Goal: Transaction & Acquisition: Purchase product/service

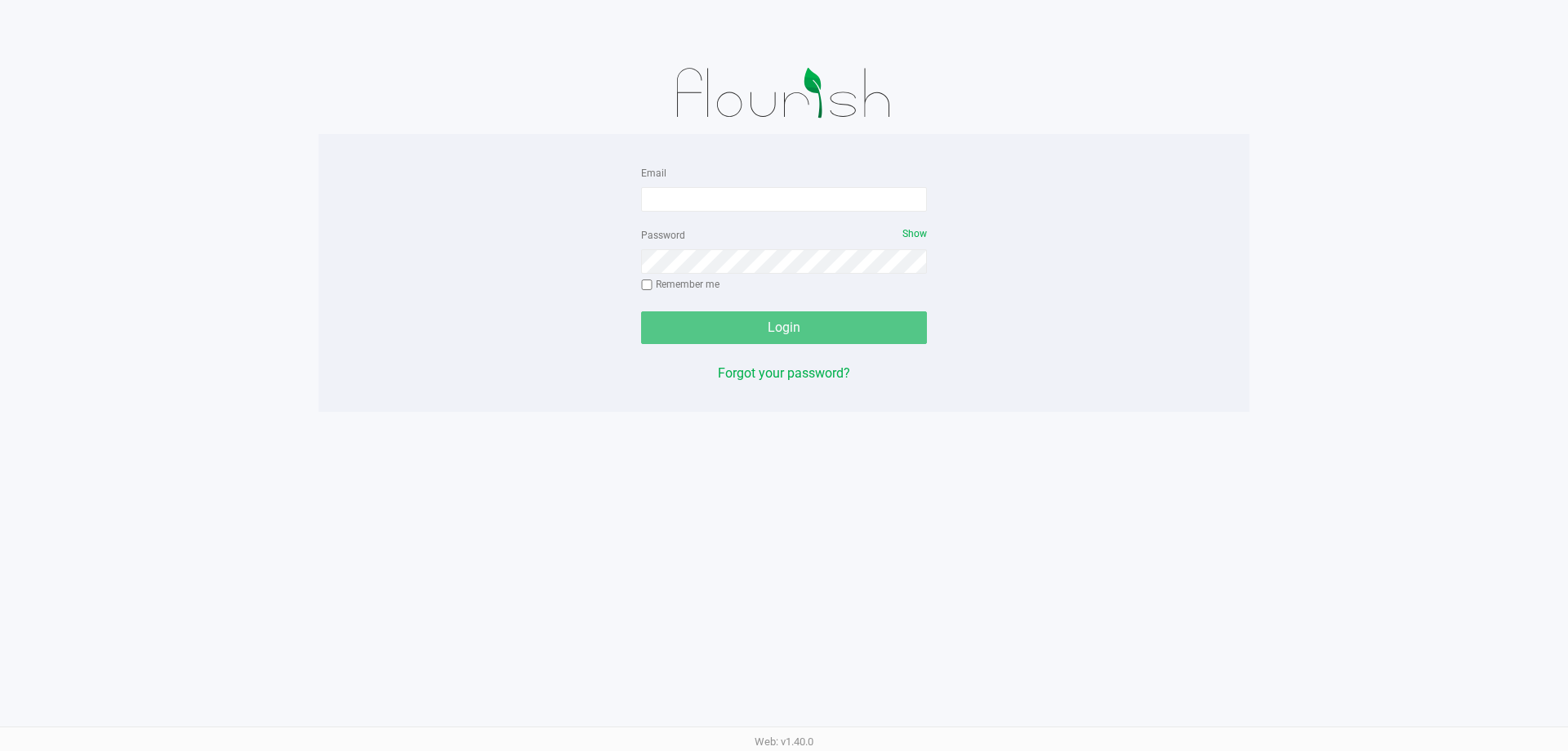
click at [736, 220] on form "Email Password Show Remember me Login" at bounding box center [784, 252] width 286 height 181
click at [749, 198] on input "Email" at bounding box center [784, 199] width 286 height 25
type input "[EMAIL_ADDRESS][DOMAIN_NAME]"
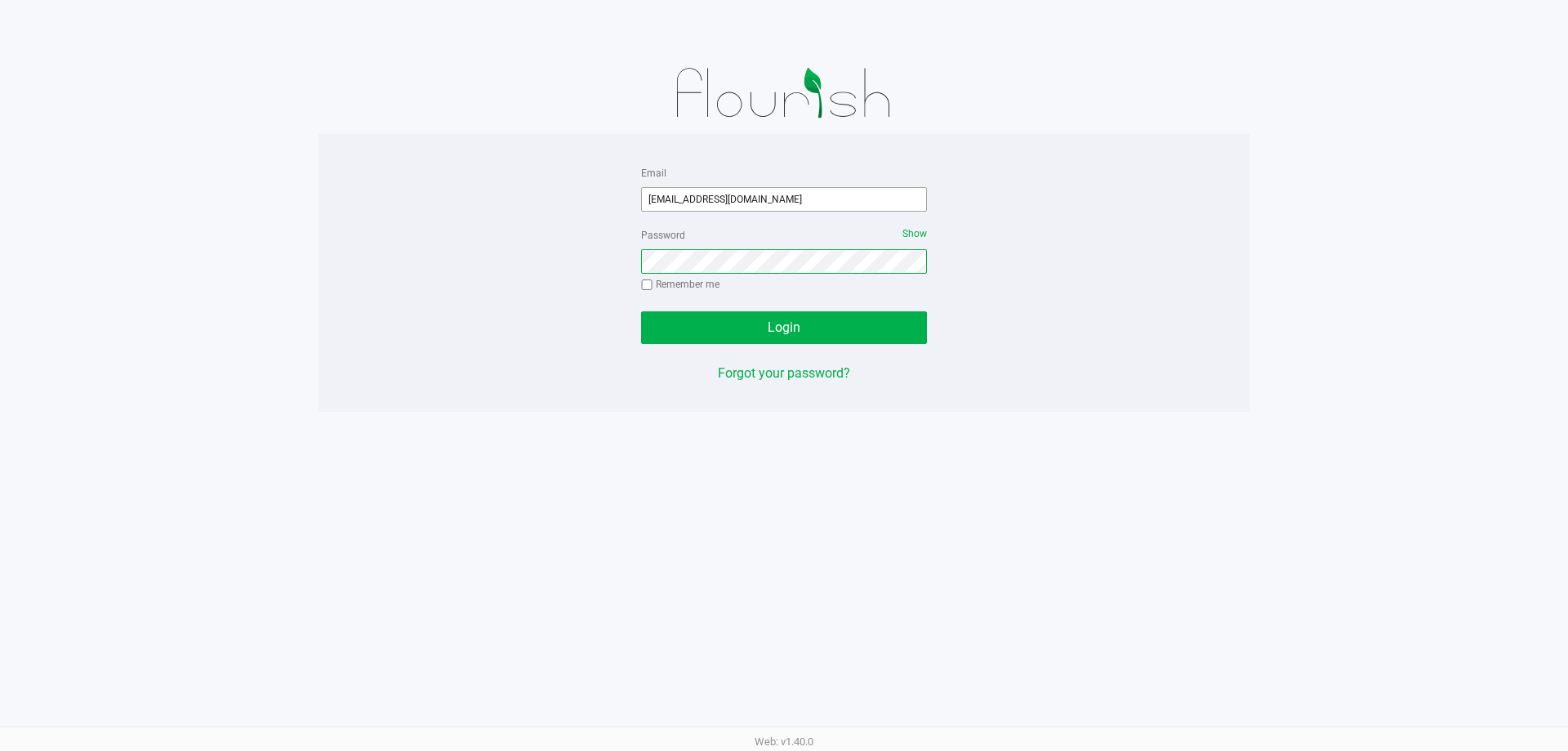
click at [641, 311] on button "Login" at bounding box center [784, 327] width 286 height 33
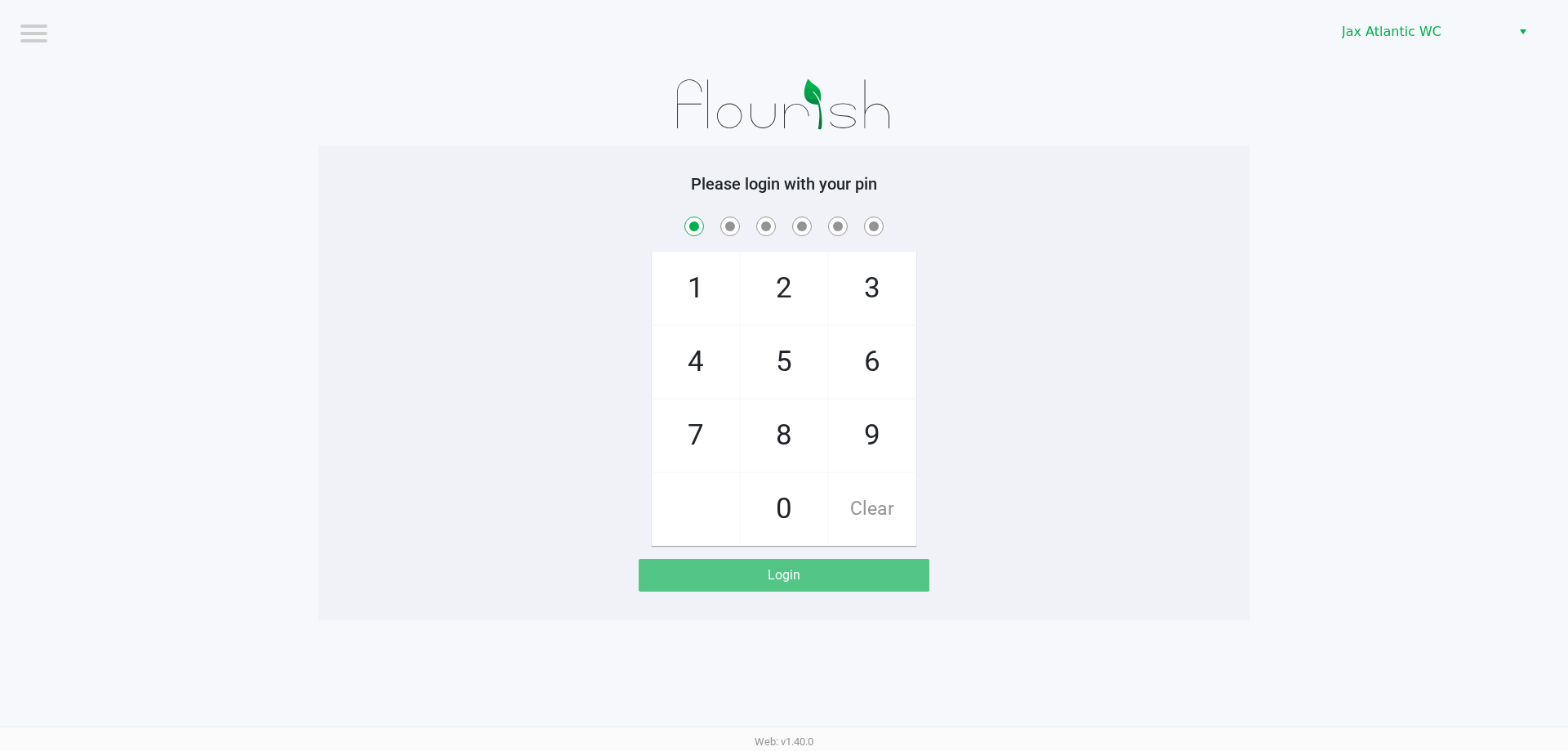
checkbox input "true"
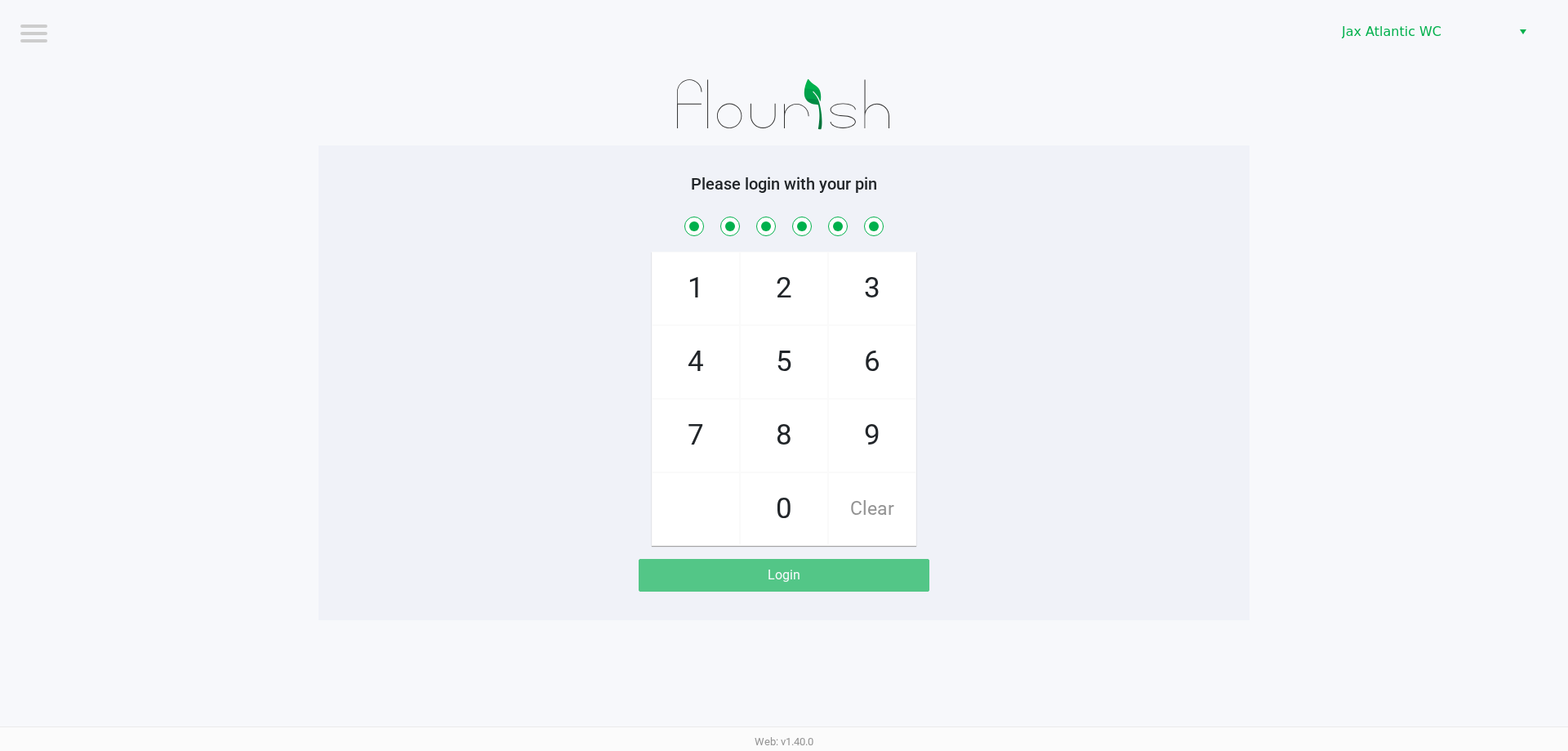
checkbox input "true"
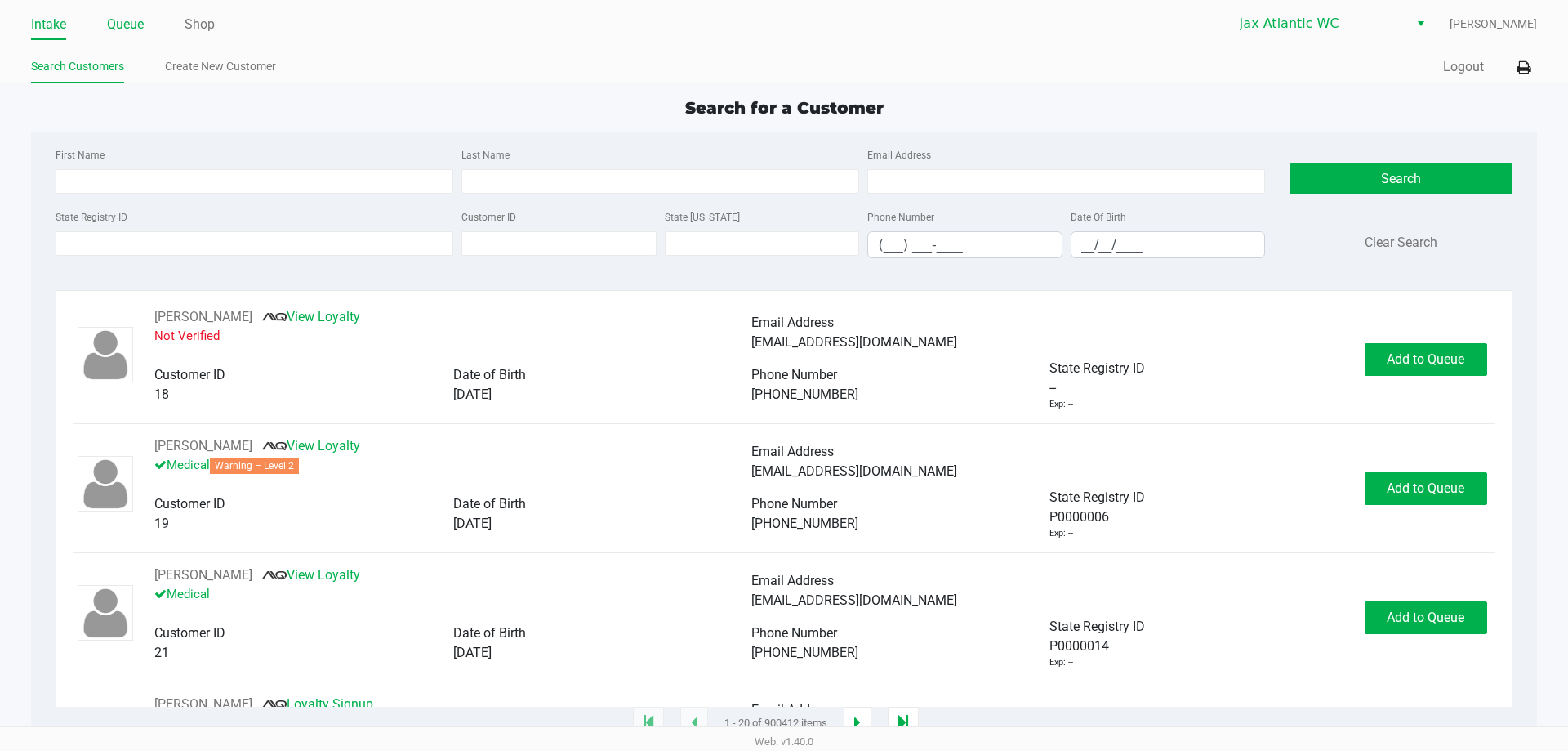
click at [122, 25] on link "Queue" at bounding box center [125, 24] width 36 height 23
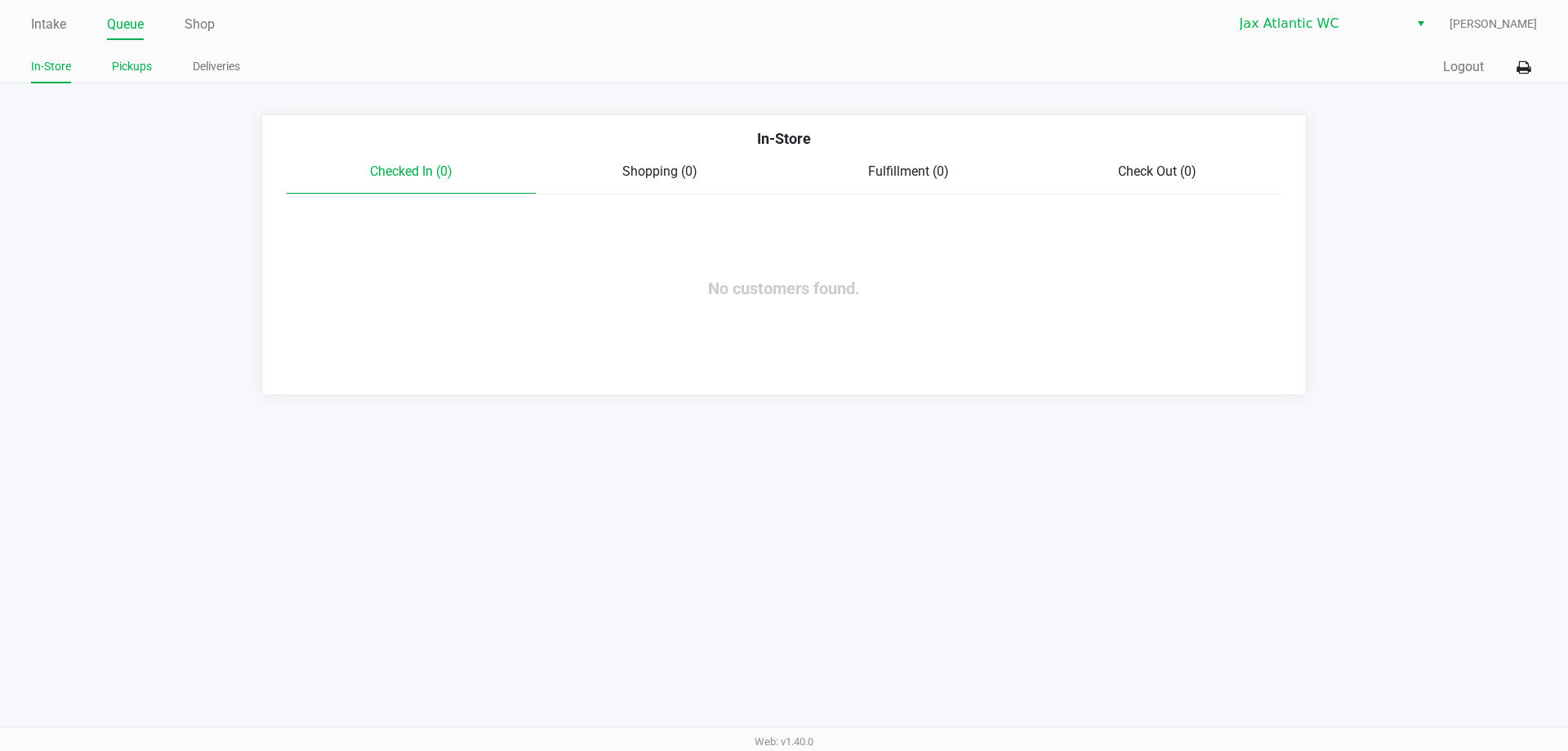
click at [122, 71] on link "Pickups" at bounding box center [132, 67] width 40 height 20
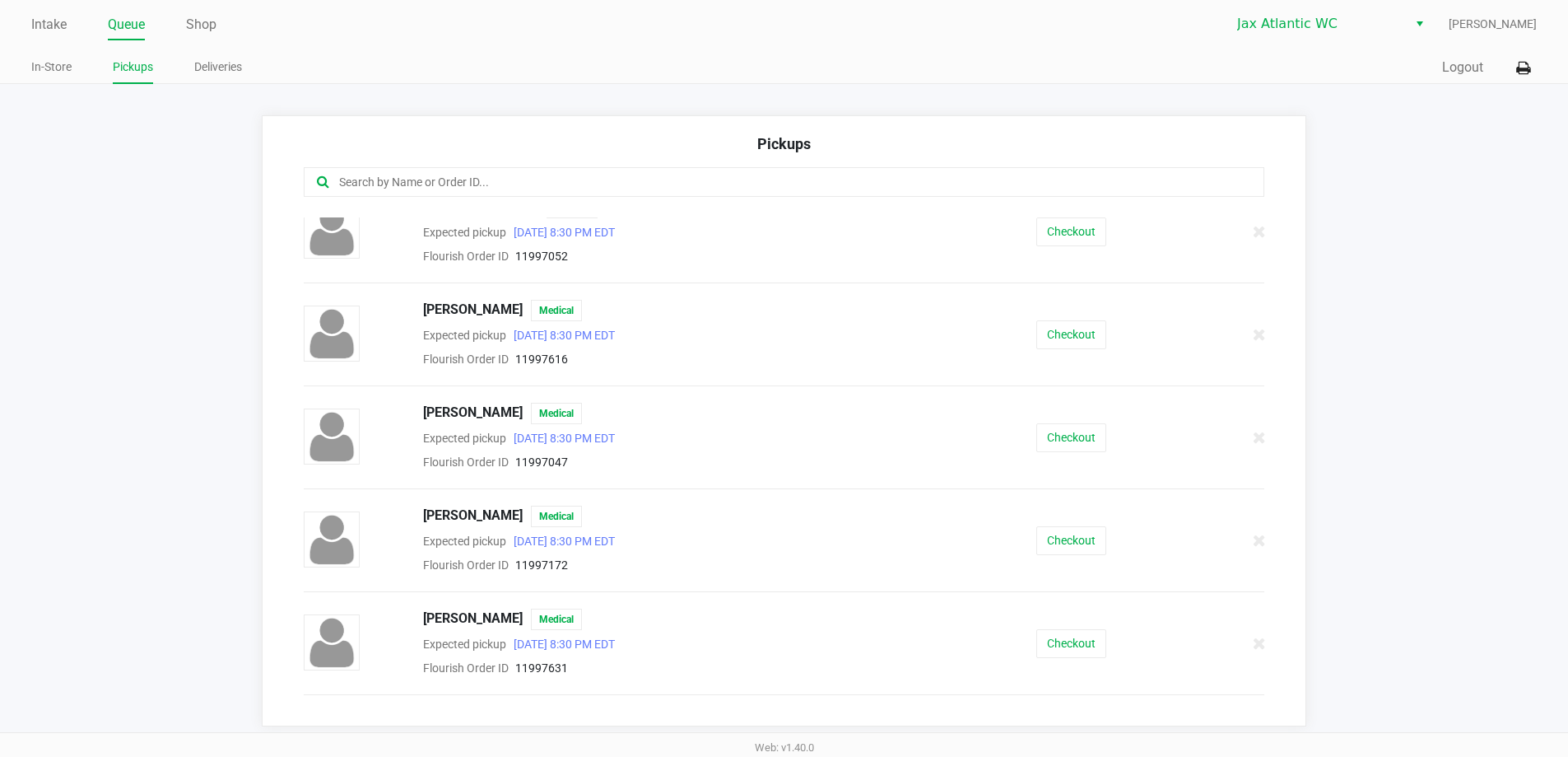
scroll to position [494, 0]
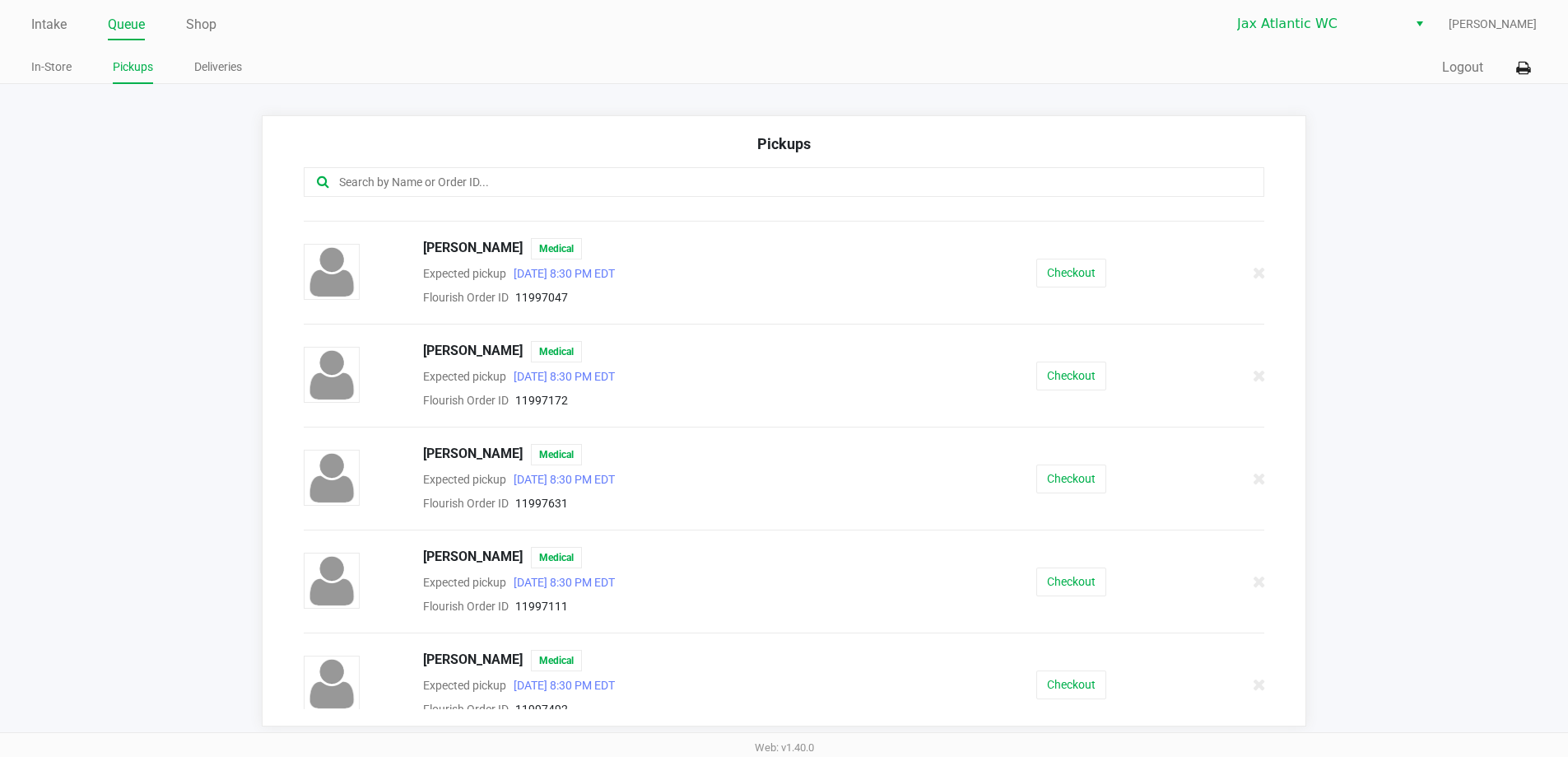
click at [1086, 495] on div "[PERSON_NAME] Medical Expected pickup [DATE] 8:30 PM EDT Flourish Order ID 1199…" at bounding box center [784, 478] width 987 height 69
click at [1084, 491] on button "Checkout" at bounding box center [1071, 479] width 70 height 28
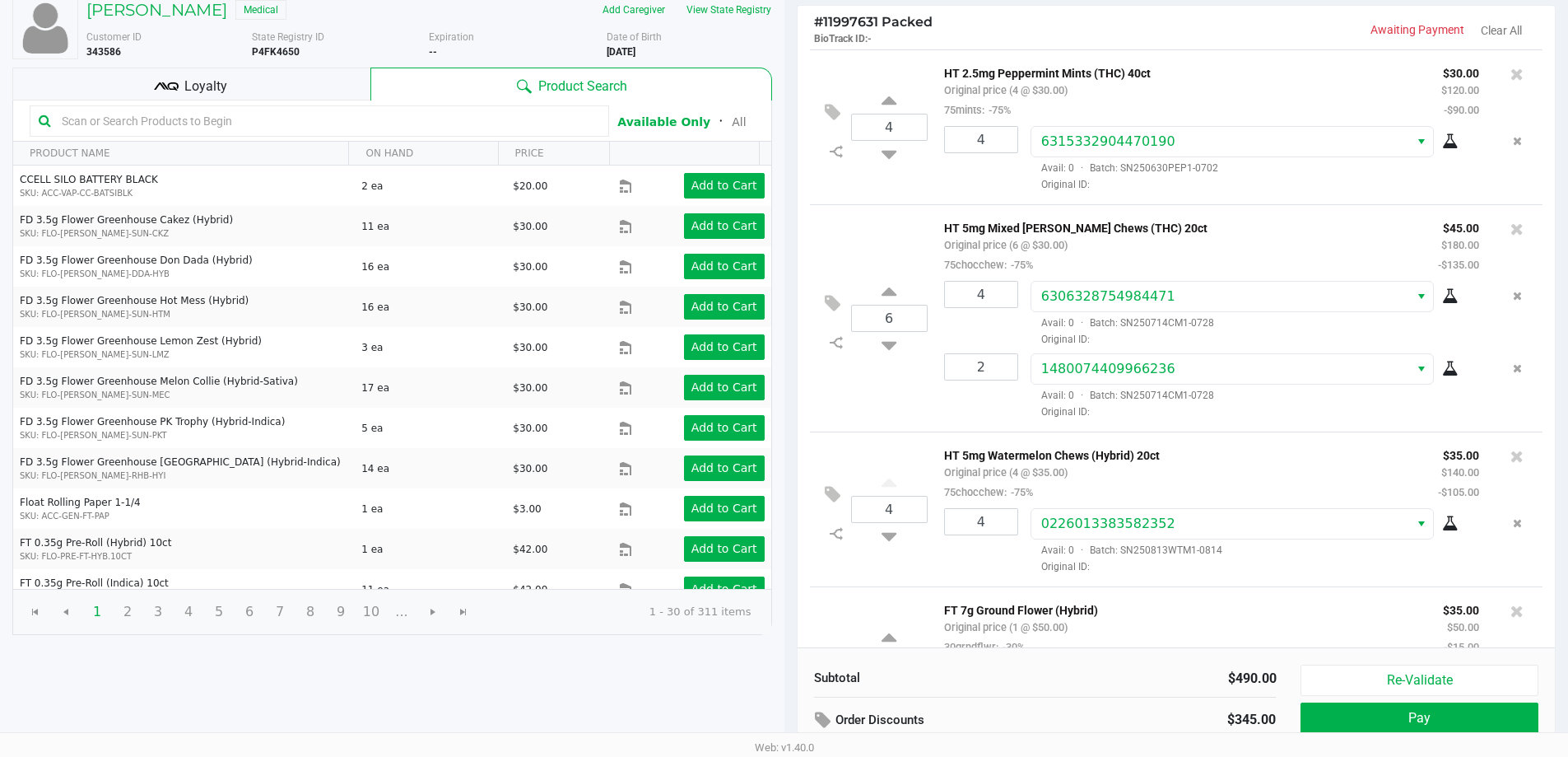
scroll to position [169, 0]
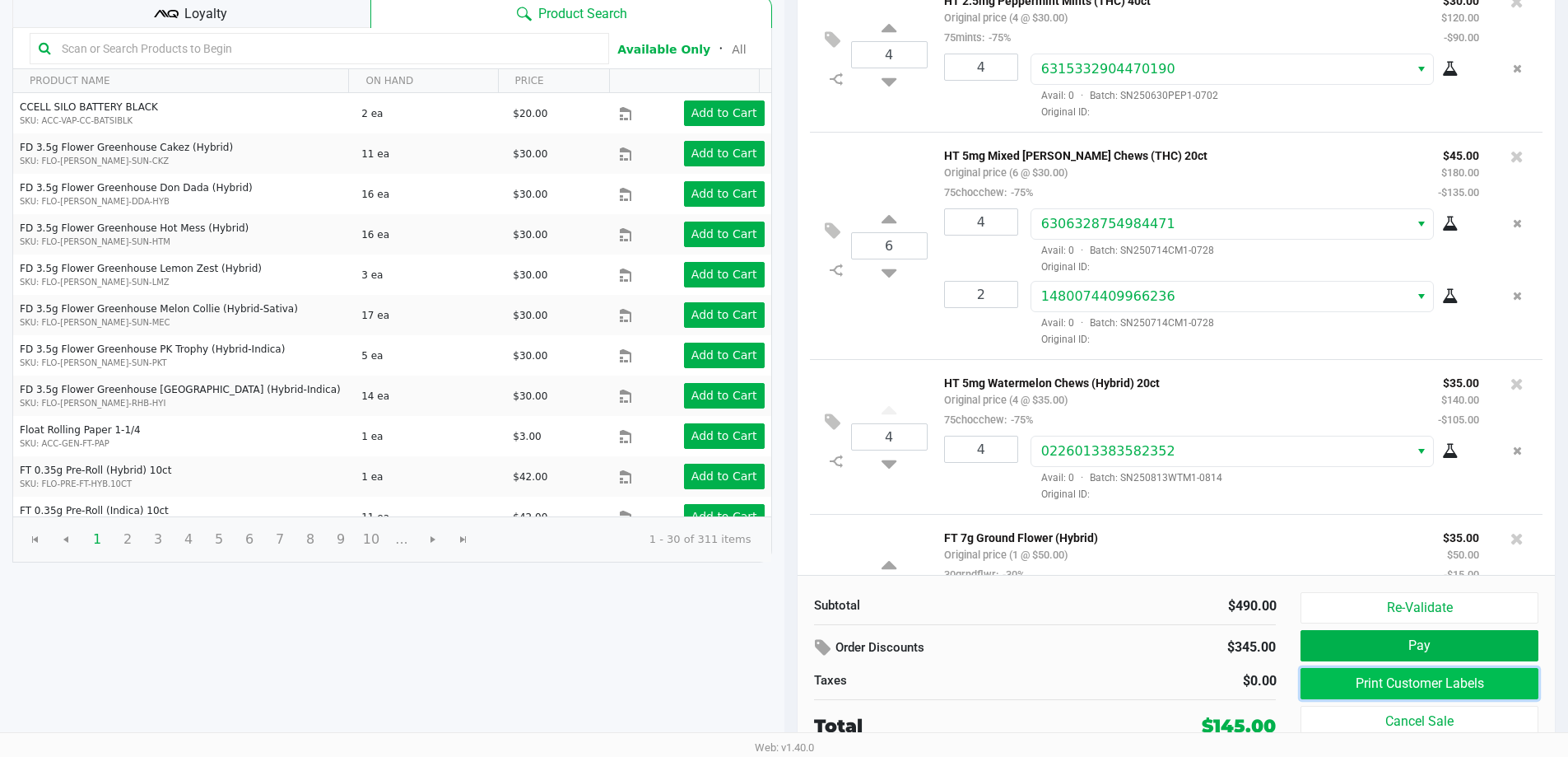
click at [1444, 684] on button "Print Customer Labels" at bounding box center [1419, 684] width 237 height 31
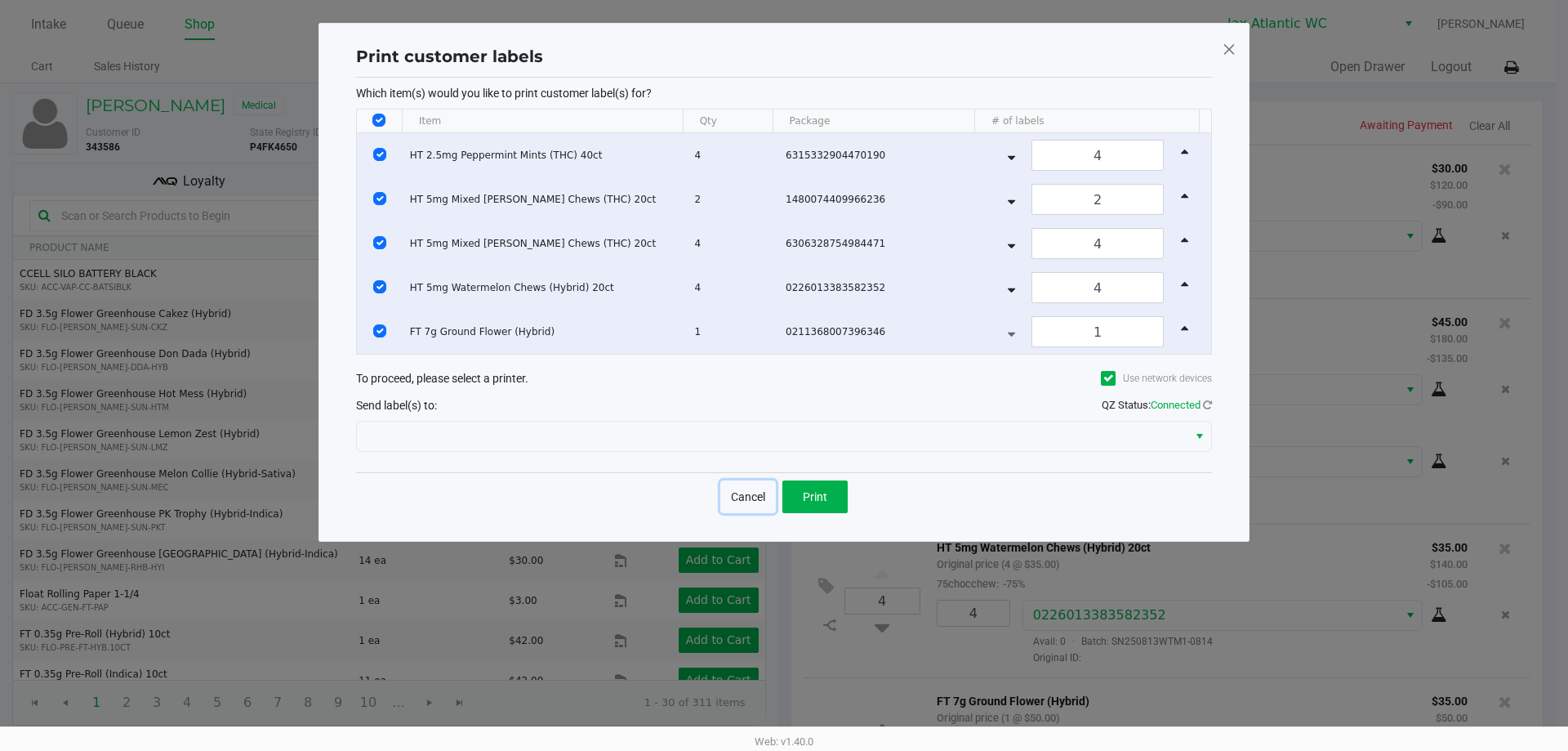
click at [760, 493] on button "Cancel" at bounding box center [748, 497] width 56 height 33
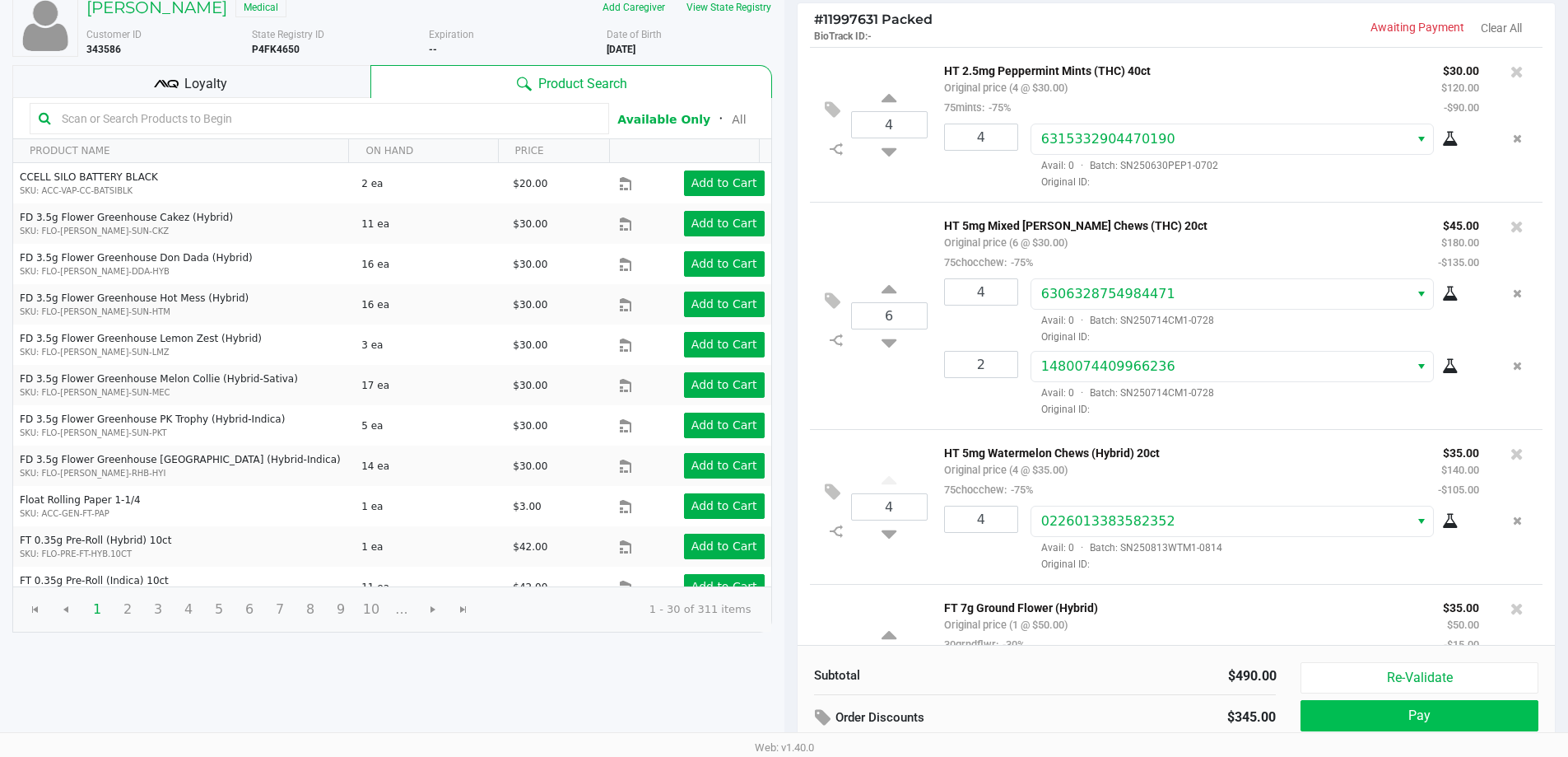
scroll to position [169, 0]
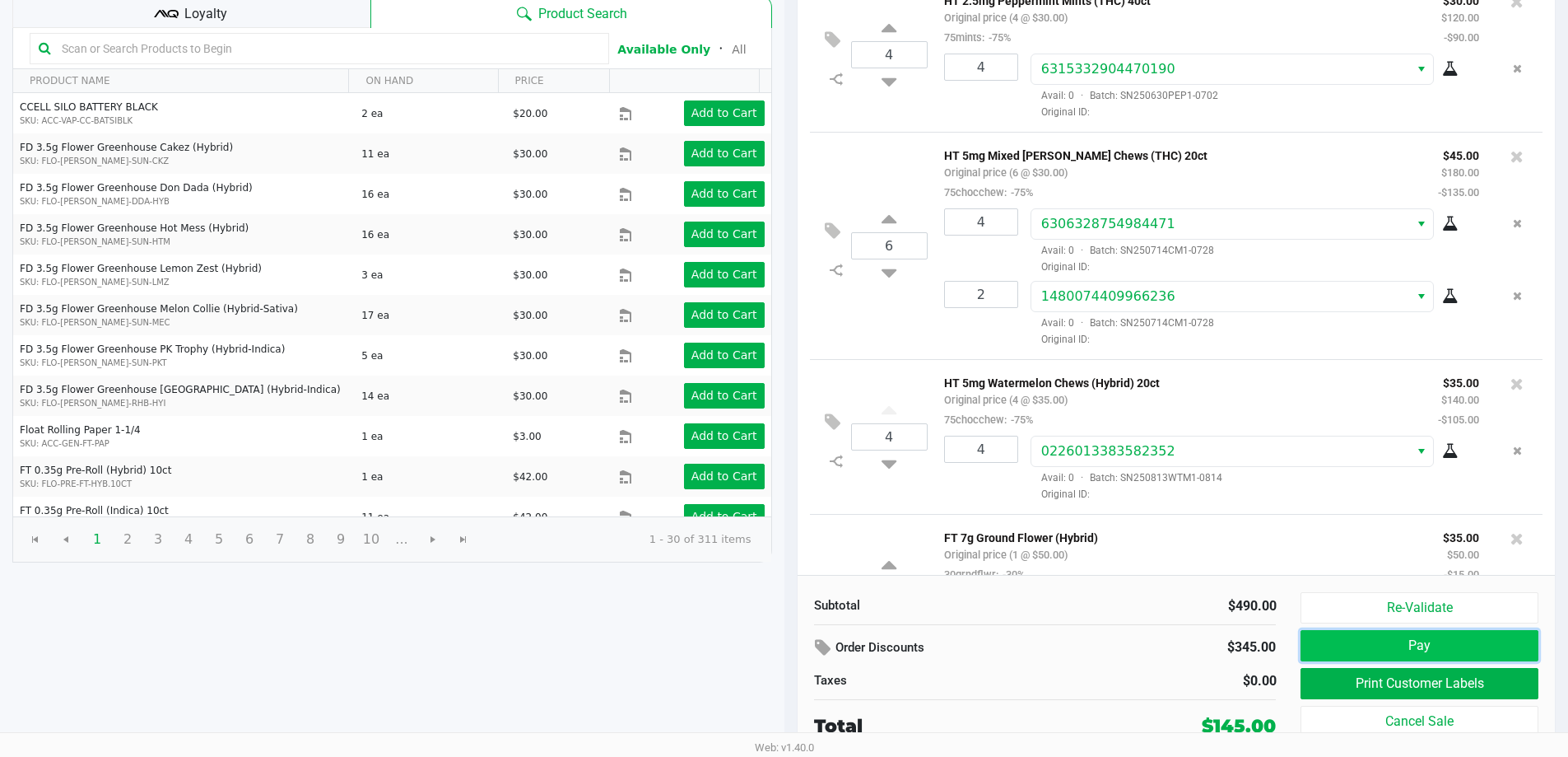
click at [1416, 639] on button "Pay" at bounding box center [1419, 646] width 237 height 31
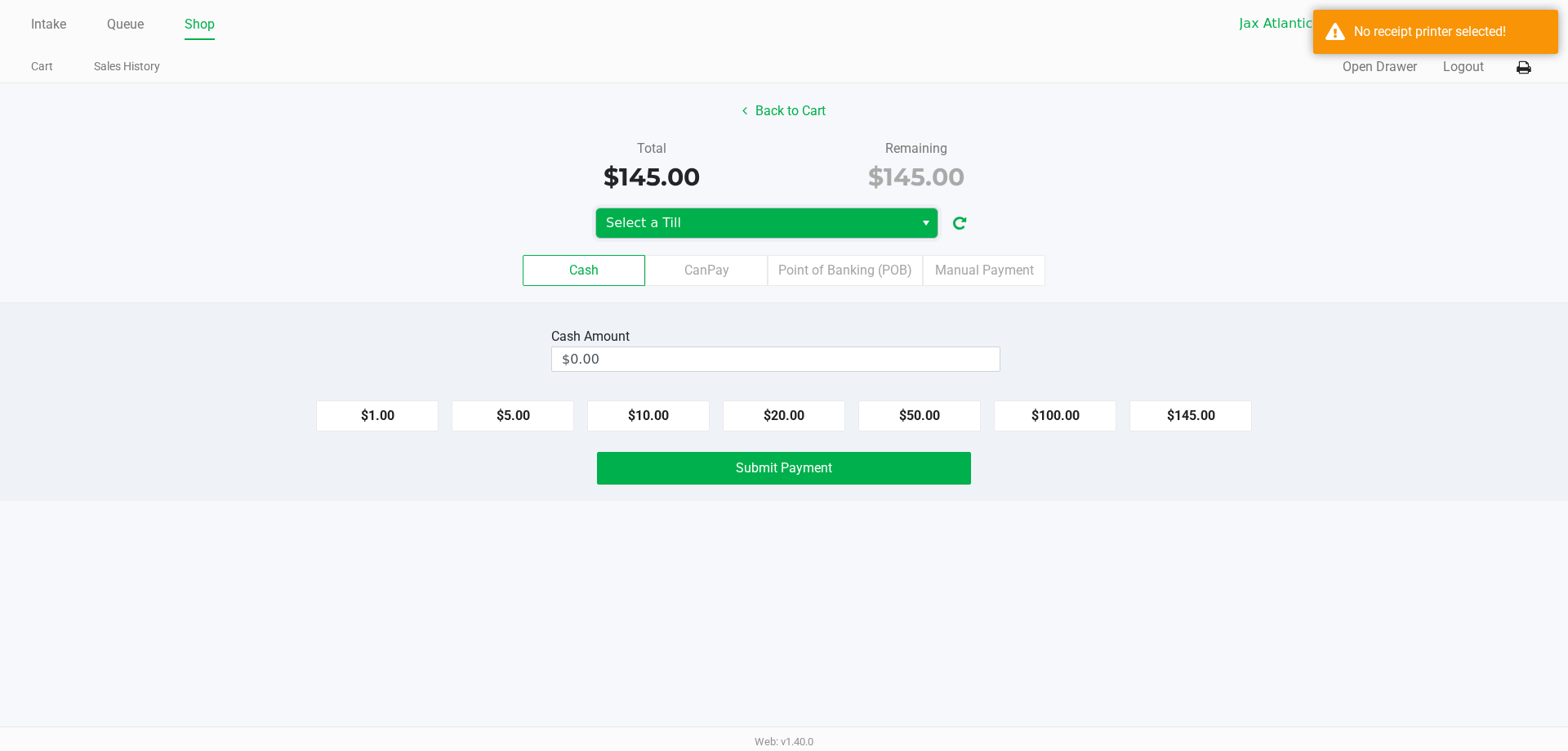
click at [889, 225] on span "Select a Till" at bounding box center [754, 223] width 298 height 20
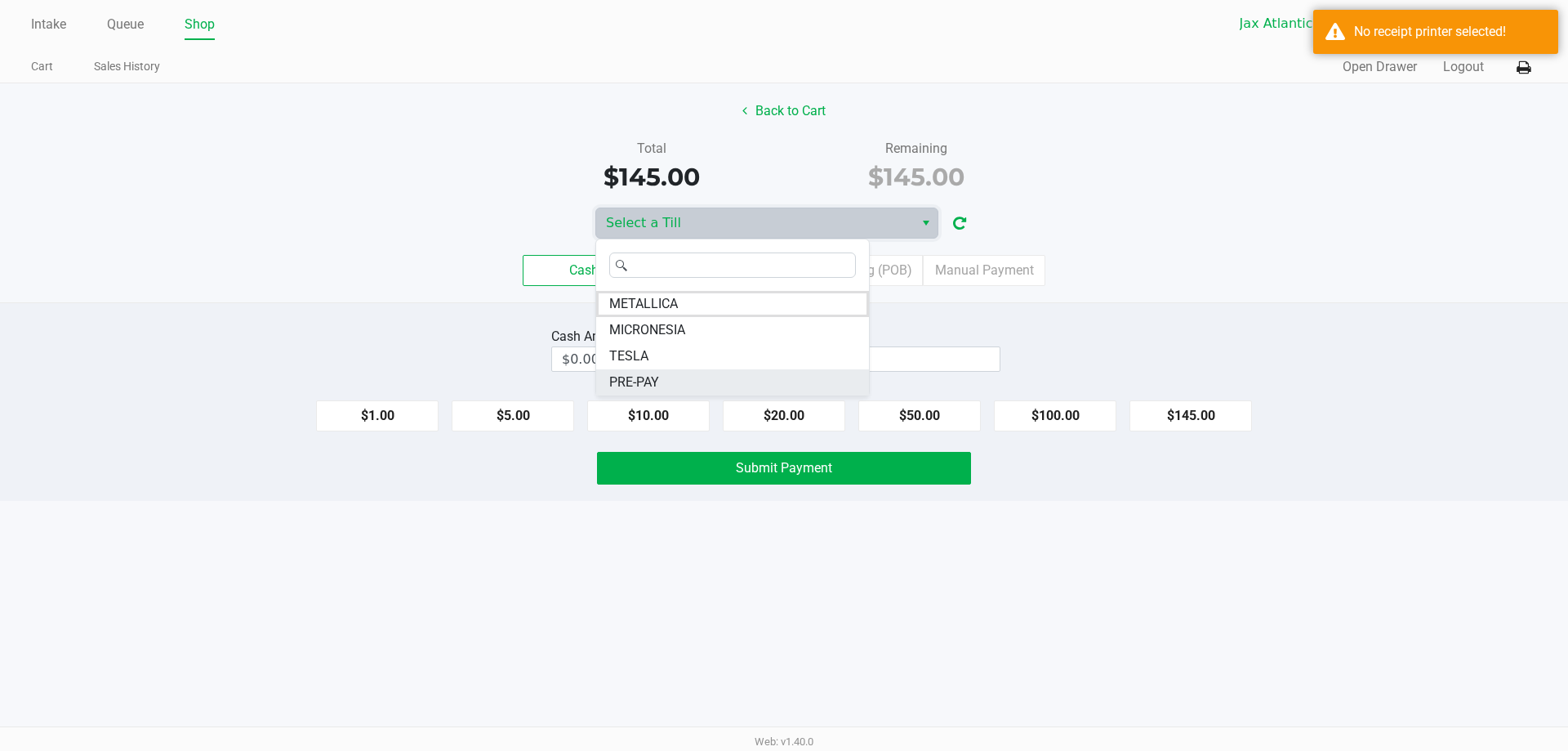
click at [651, 377] on span "PRE-PAY" at bounding box center [634, 383] width 50 height 20
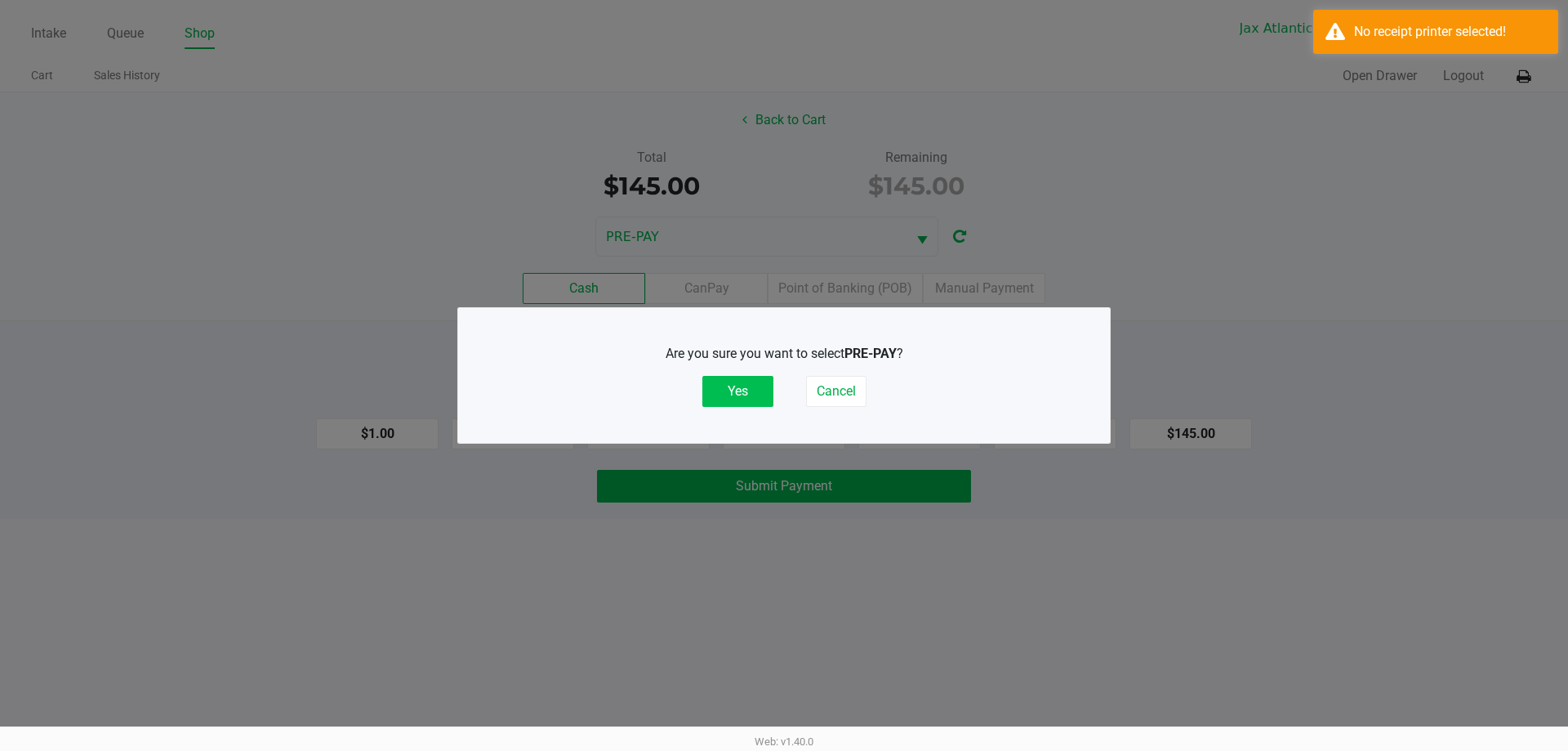
click at [740, 384] on button "Yes" at bounding box center [738, 391] width 71 height 31
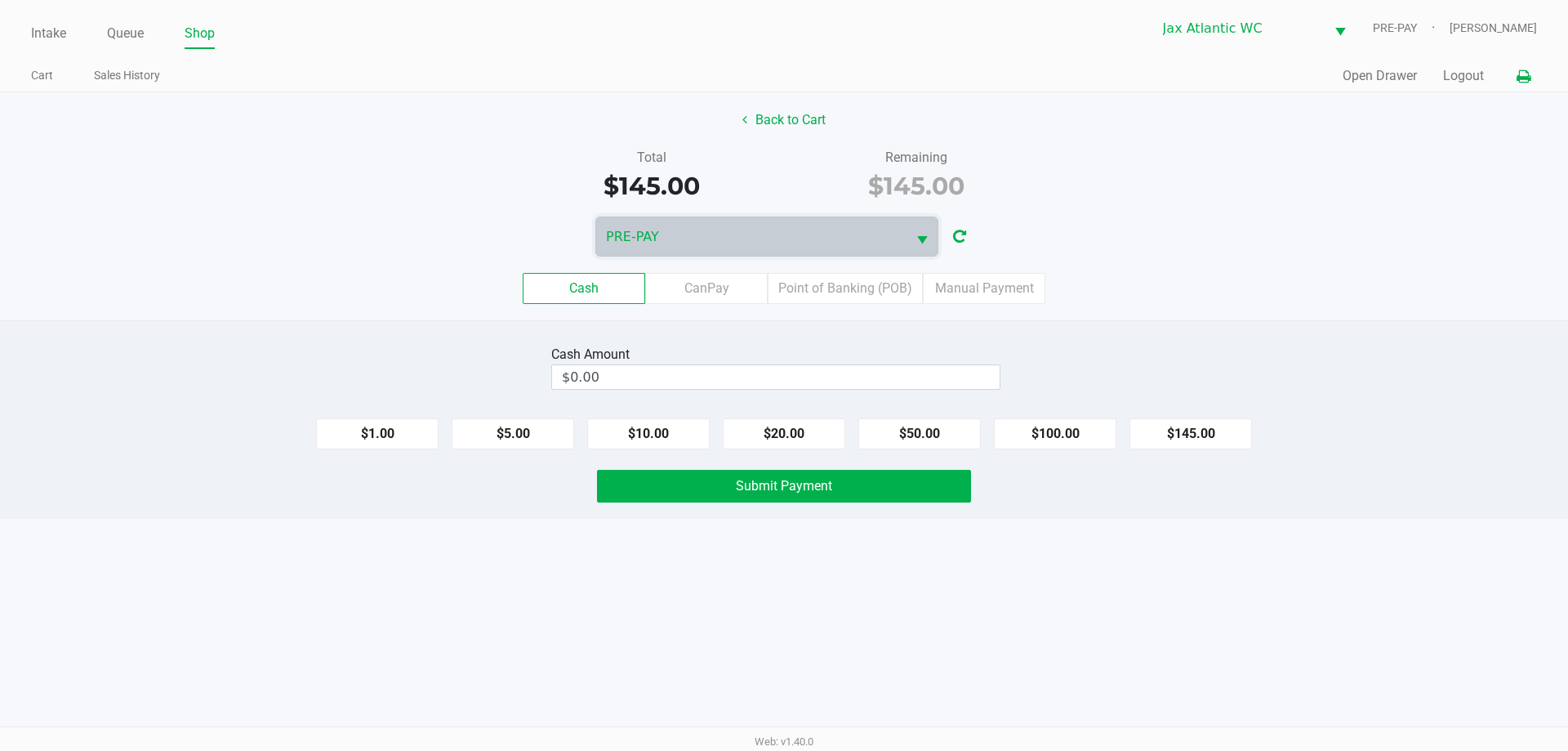
click at [1526, 67] on button at bounding box center [1523, 76] width 27 height 30
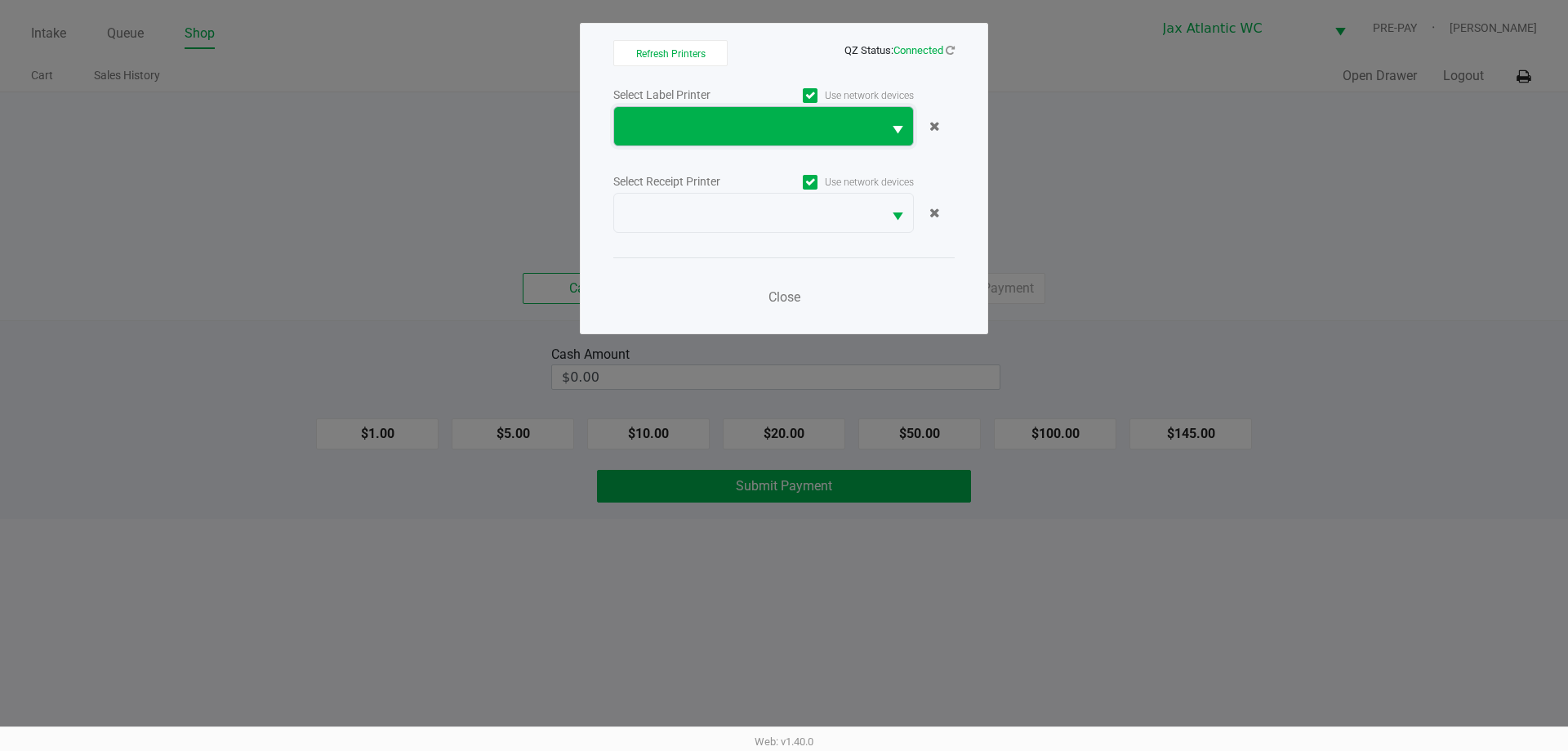
click at [801, 110] on span at bounding box center [748, 126] width 268 height 38
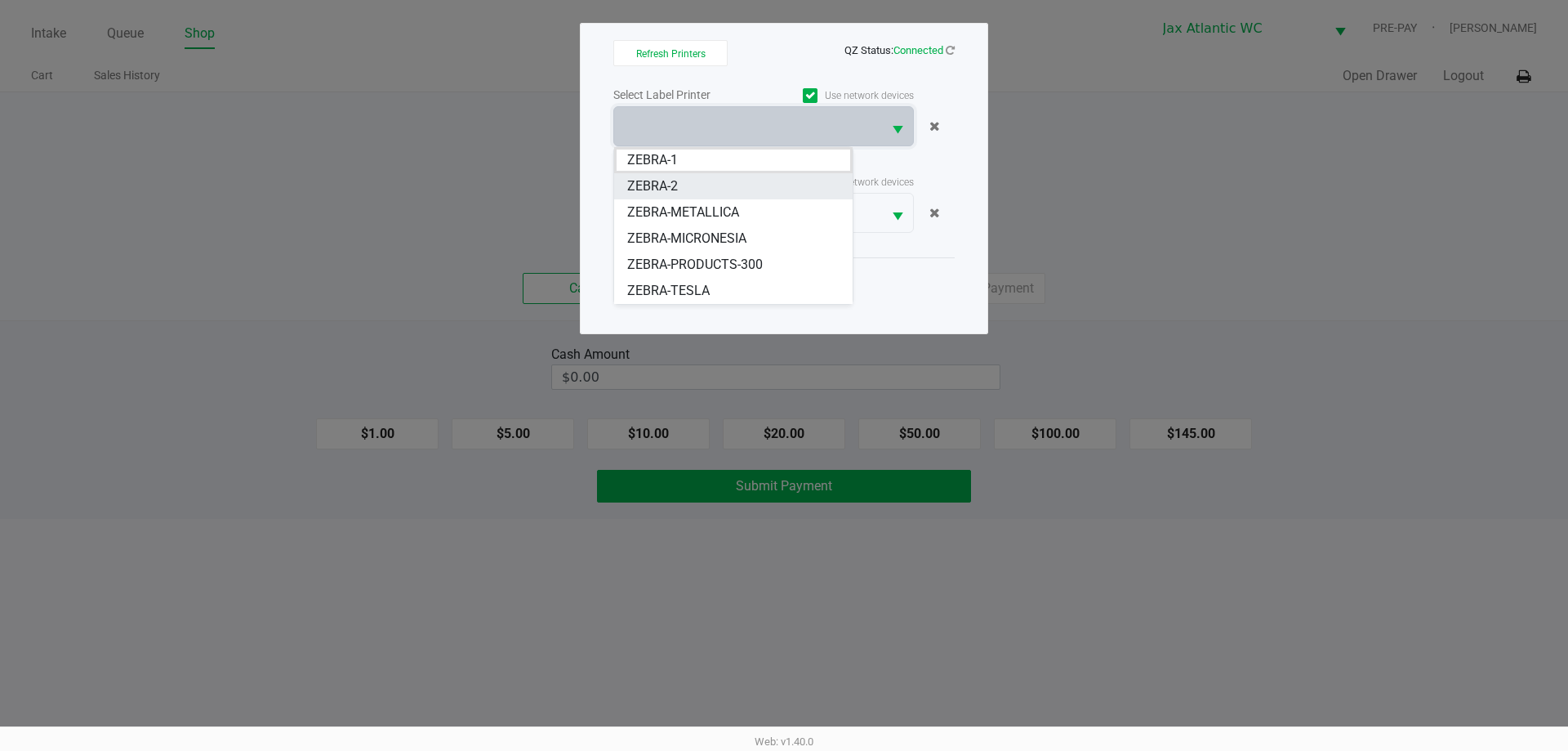
click at [721, 185] on li "ZEBRA-2" at bounding box center [733, 186] width 239 height 26
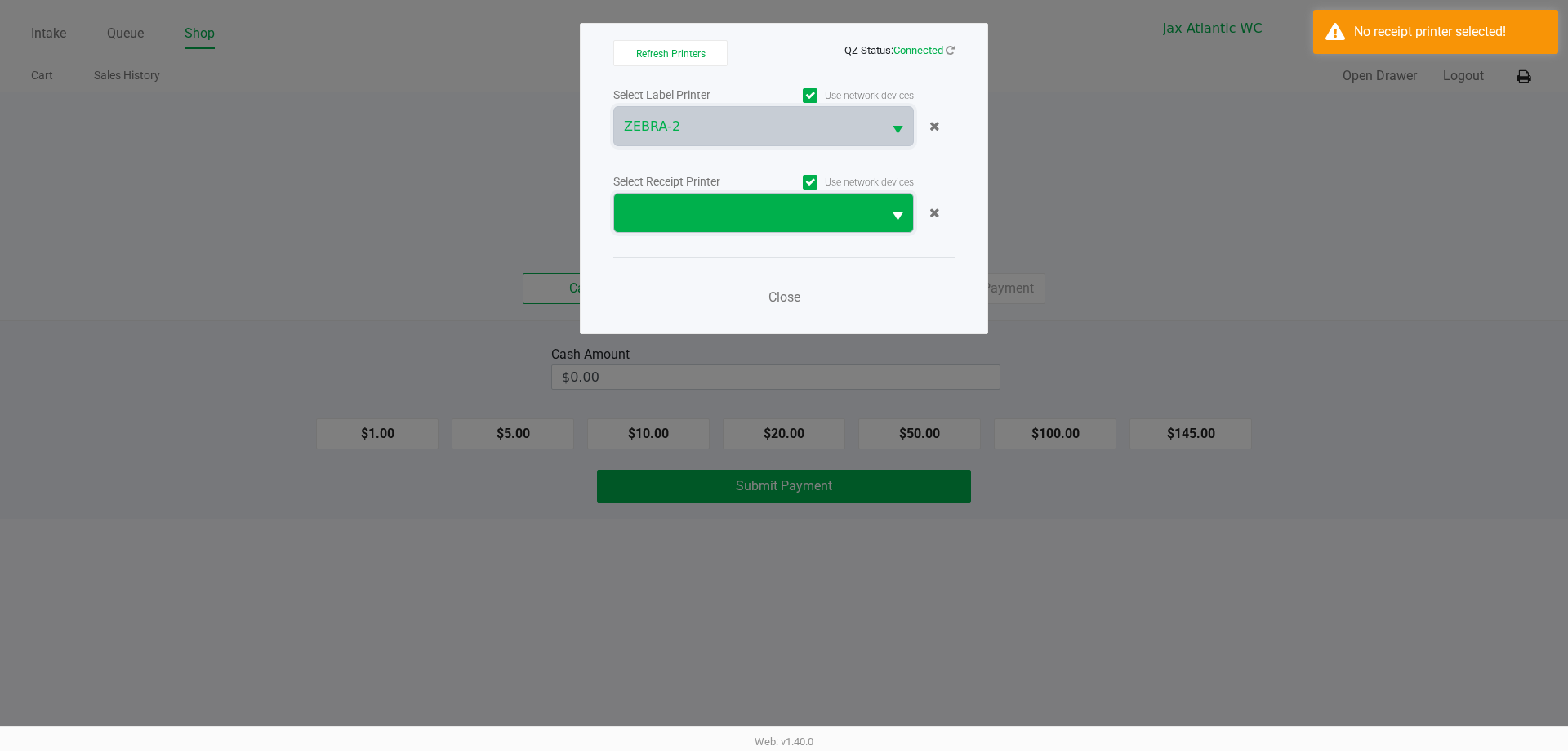
click at [729, 201] on span at bounding box center [748, 212] width 268 height 38
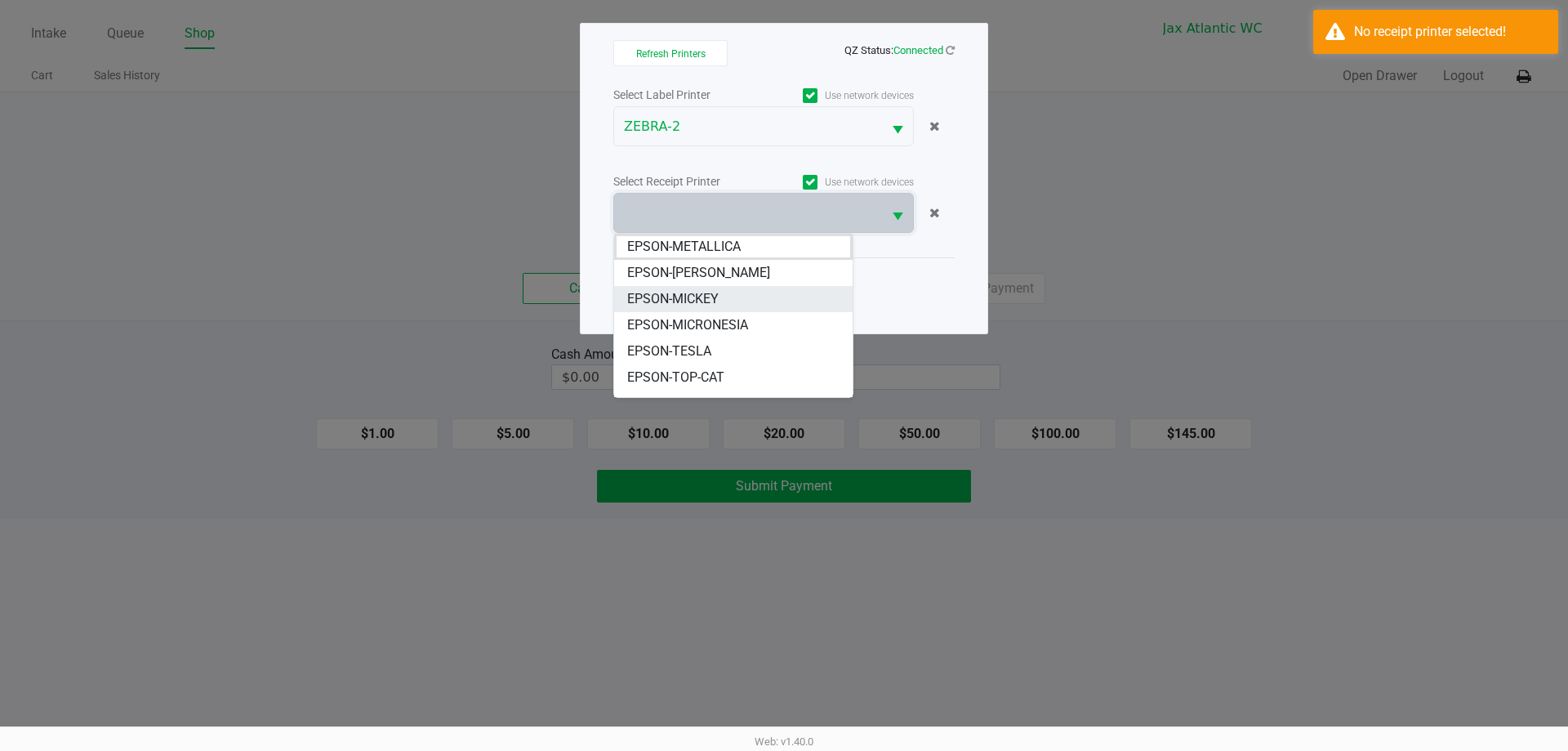
click at [728, 303] on li "EPSON-MICKEY" at bounding box center [733, 299] width 239 height 26
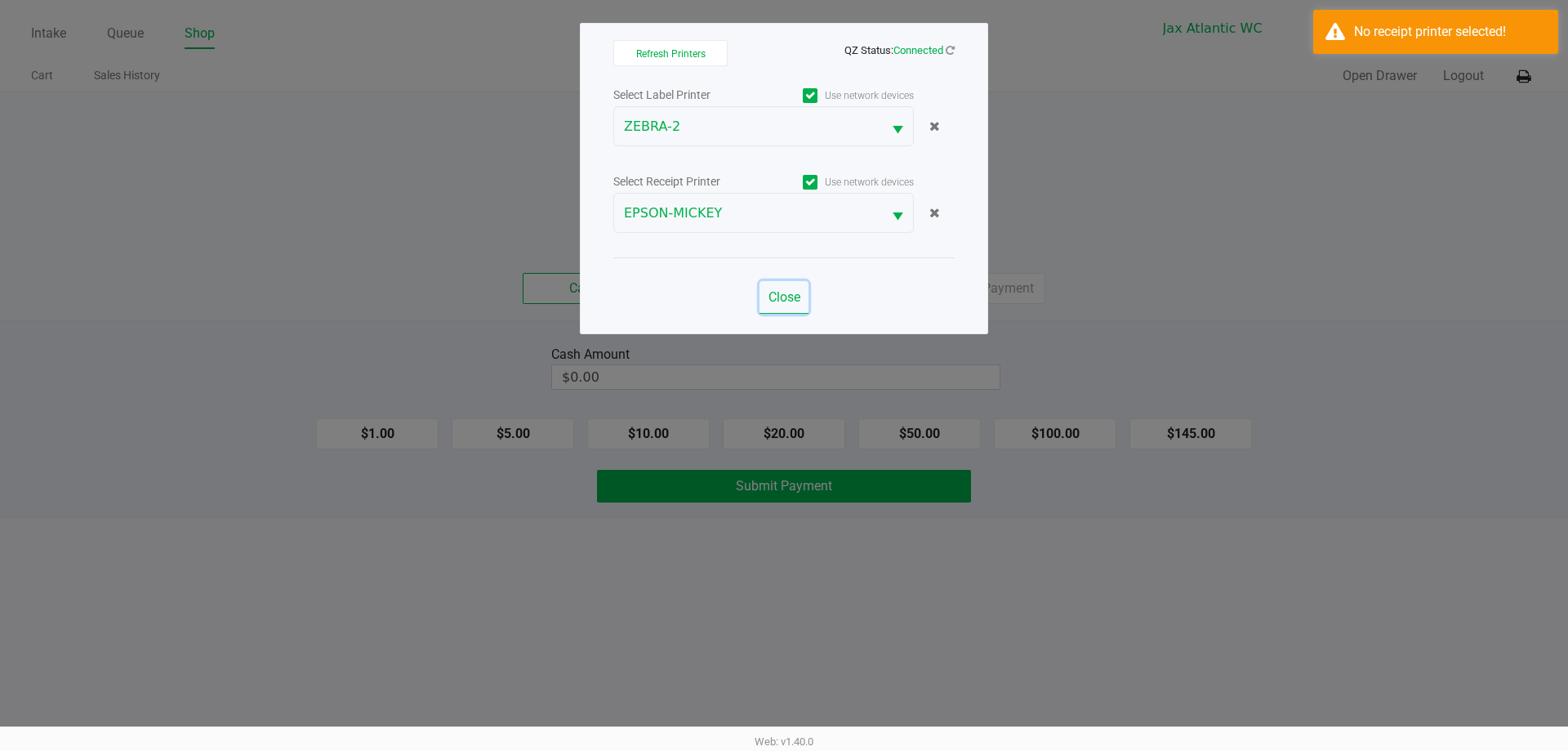
click at [775, 300] on span "Close" at bounding box center [784, 296] width 32 height 15
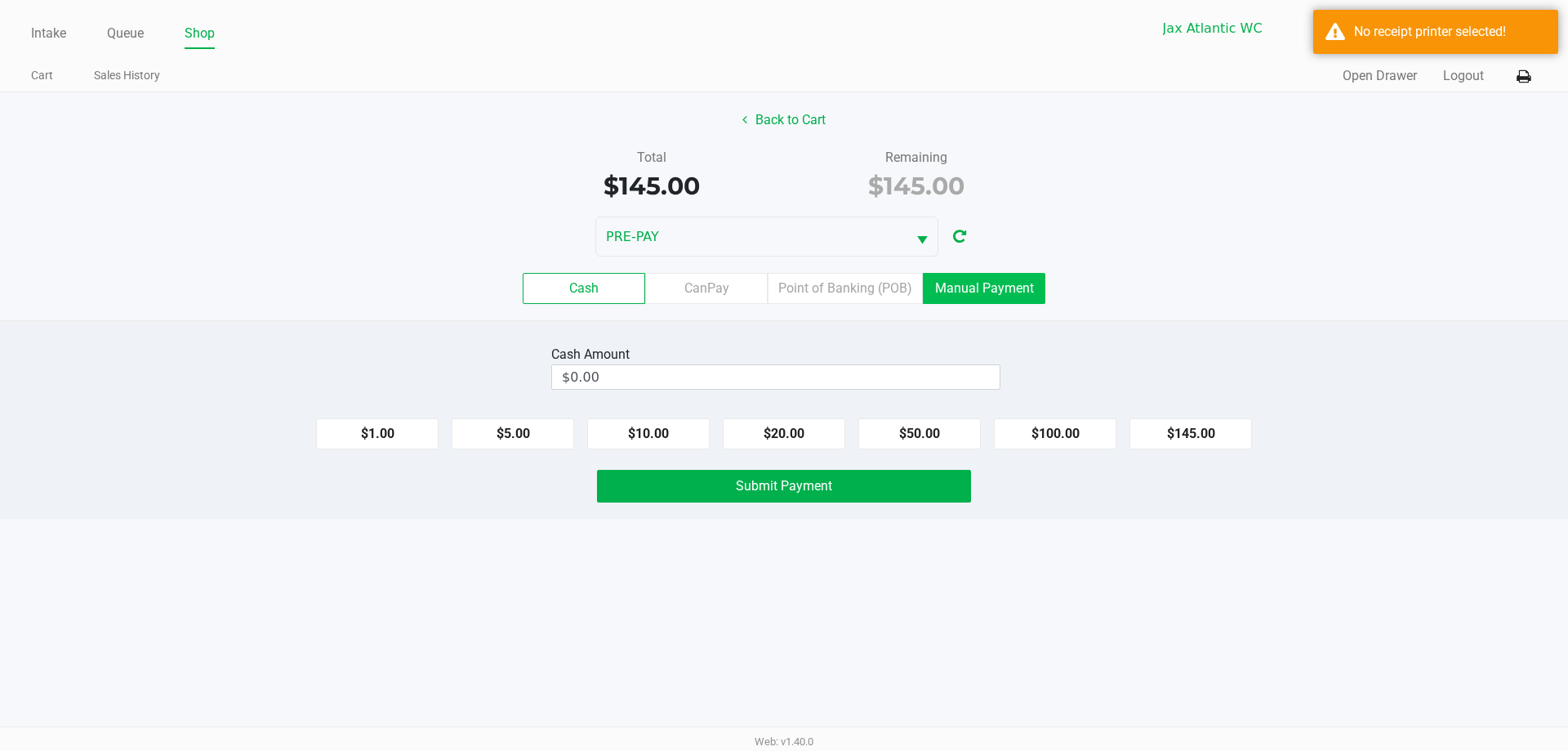
click at [967, 280] on label "Manual Payment" at bounding box center [984, 288] width 122 height 31
click at [0, 0] on 8 "Manual Payment" at bounding box center [0, 0] width 0 height 0
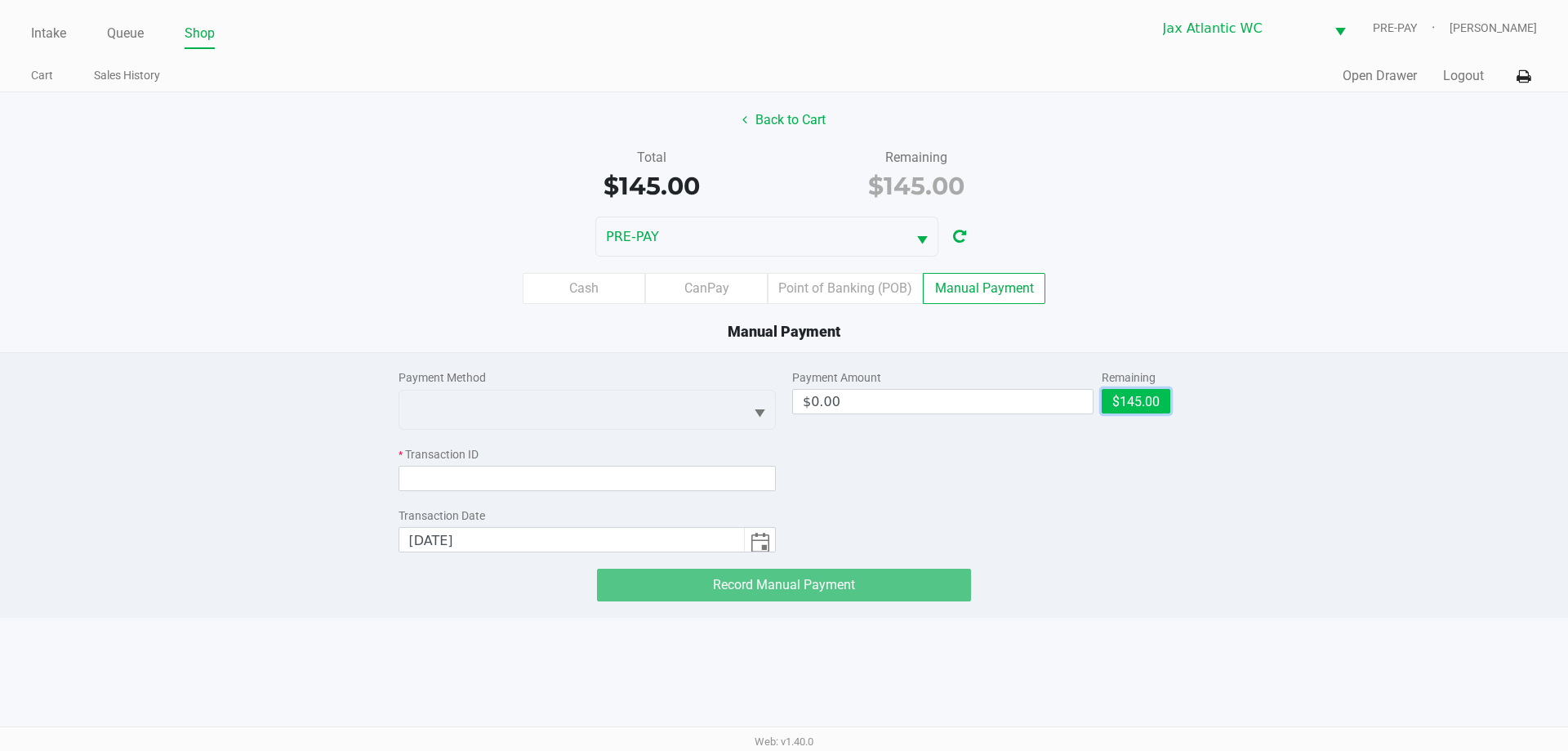
click at [1143, 398] on button "$145.00" at bounding box center [1135, 401] width 68 height 25
type input "$145.00"
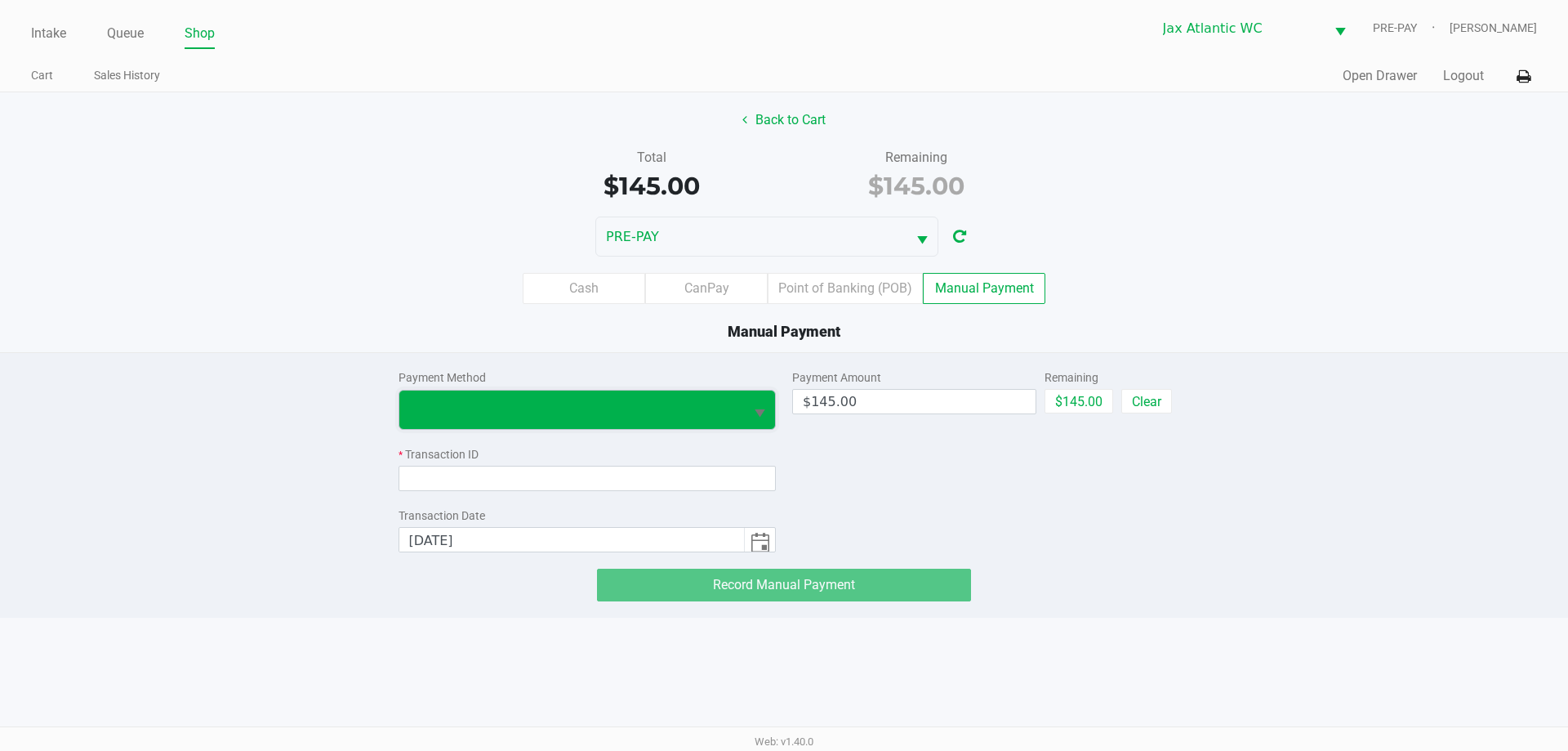
click at [587, 406] on span at bounding box center [572, 409] width 326 height 20
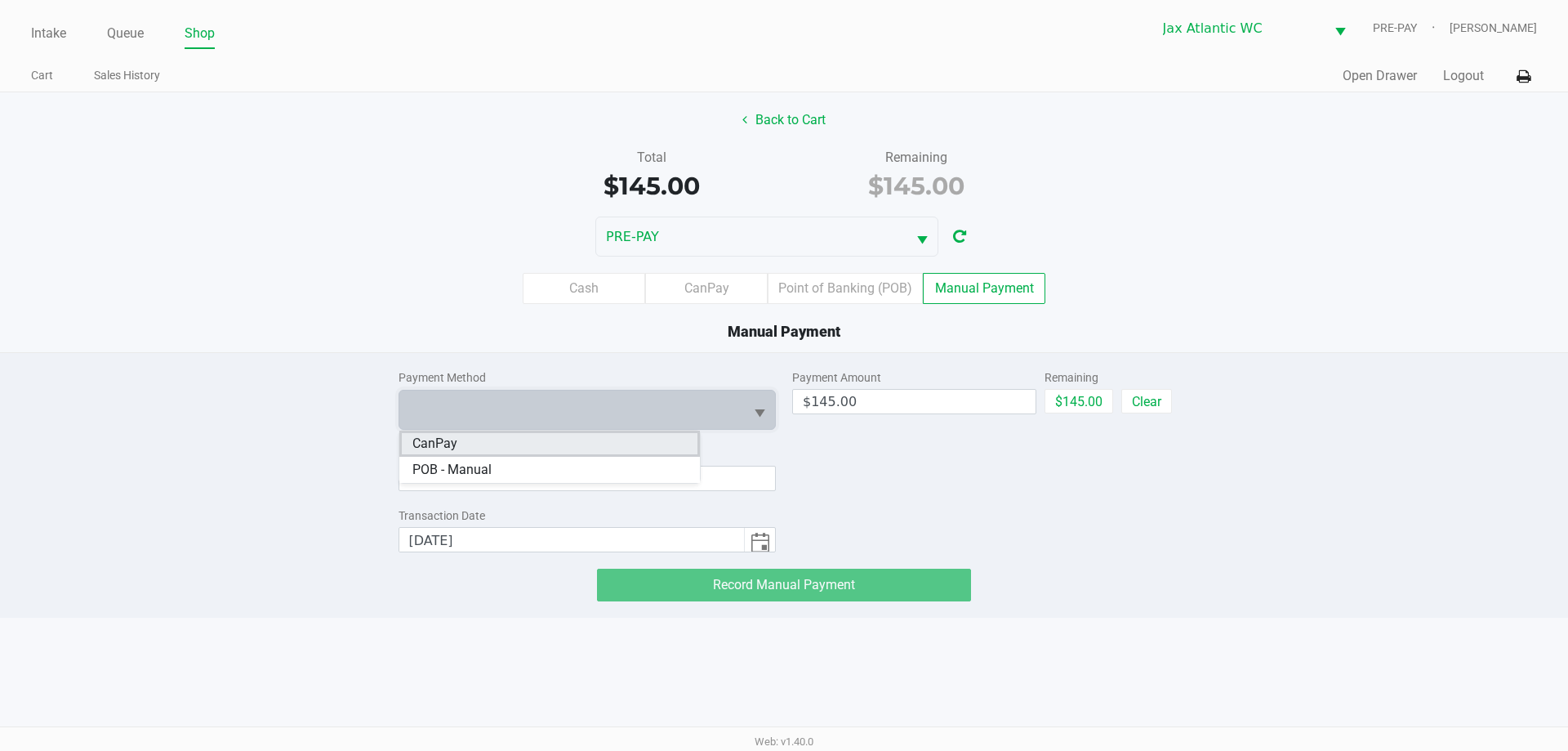
click at [457, 447] on li "CanPay" at bounding box center [549, 443] width 301 height 26
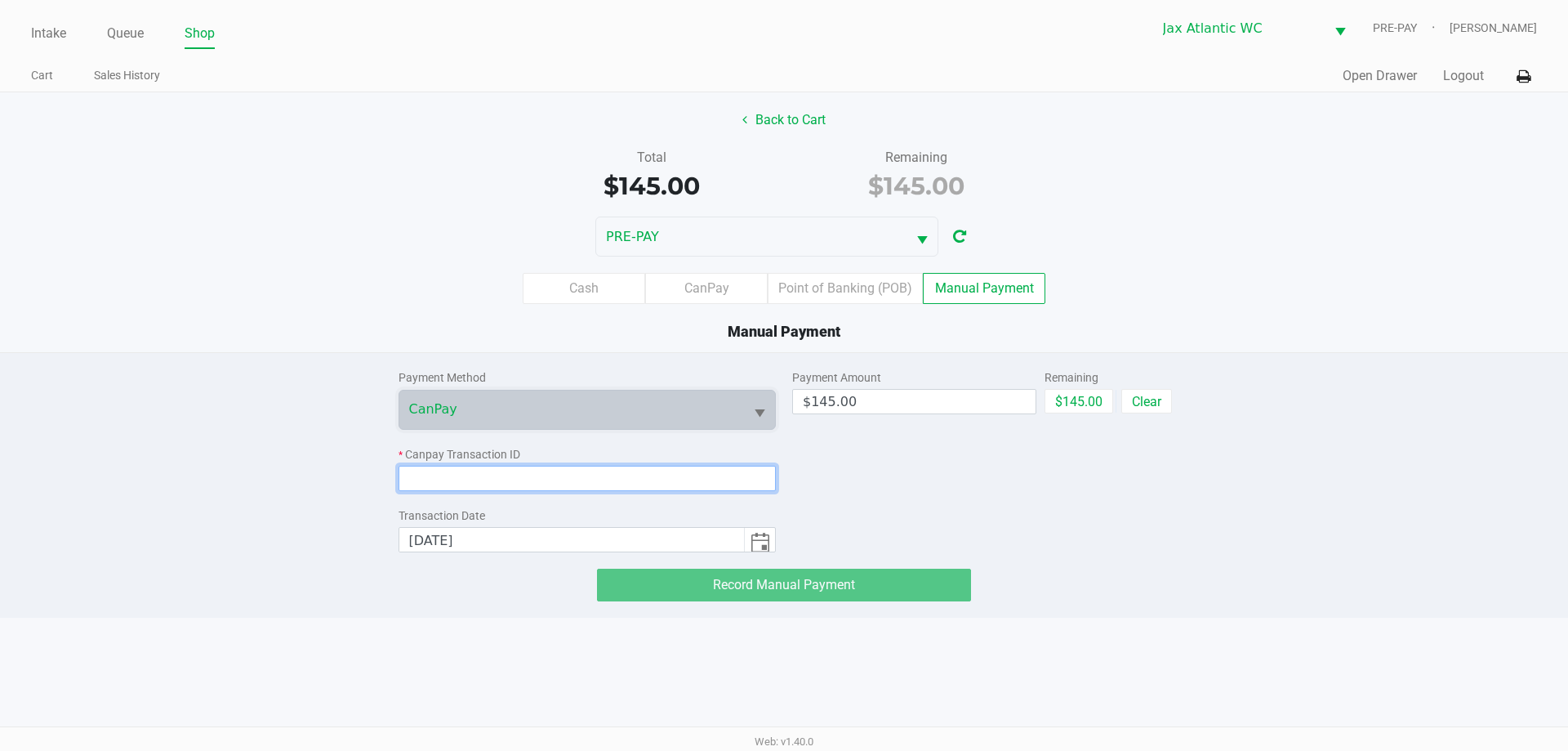
drag, startPoint x: 469, startPoint y: 488, endPoint x: 462, endPoint y: 469, distance: 20.2
click at [470, 488] on input at bounding box center [587, 478] width 378 height 26
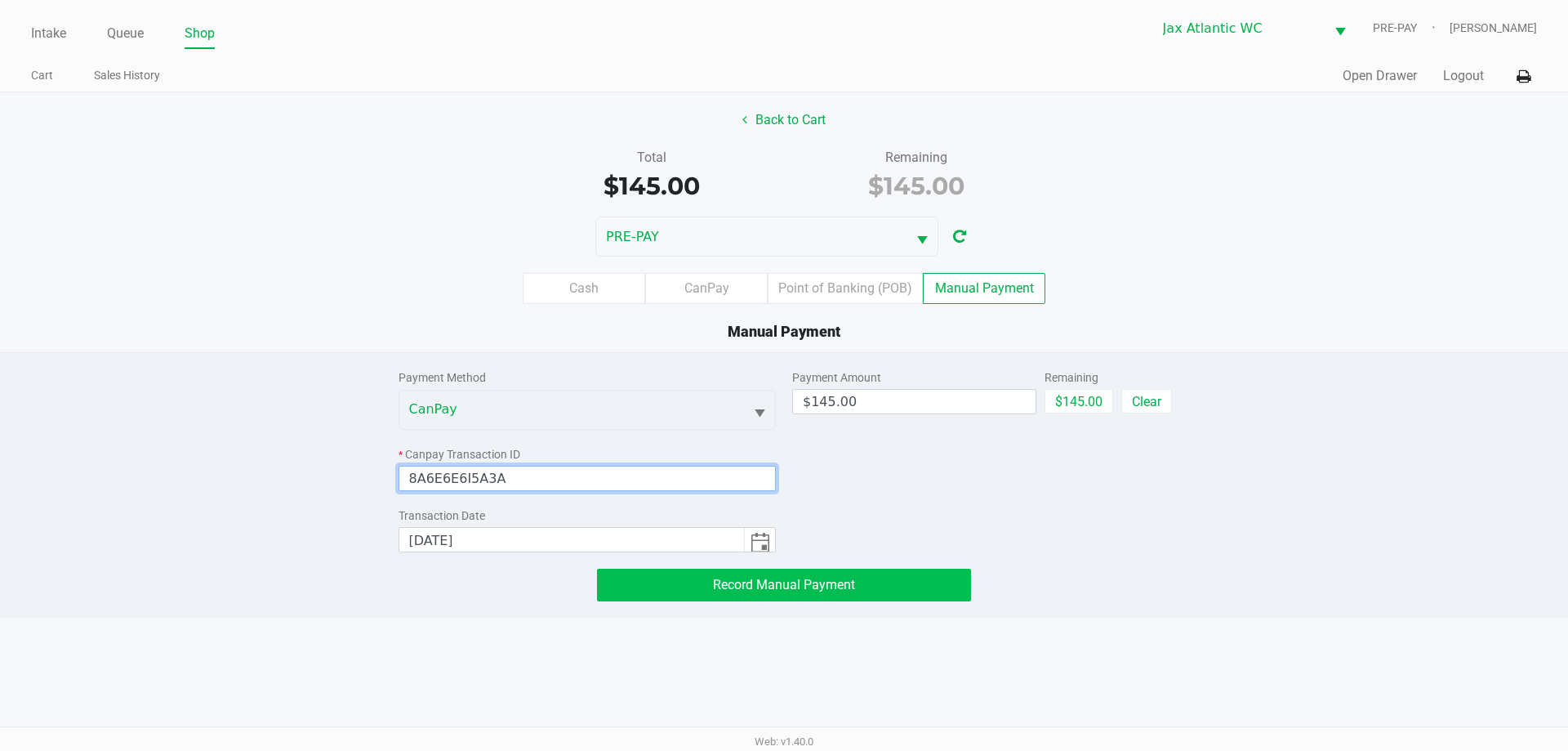
type input "8A6E6E6I5A3A"
click at [784, 587] on span "Record Manual Payment" at bounding box center [784, 584] width 142 height 15
